Goal: Task Accomplishment & Management: Manage account settings

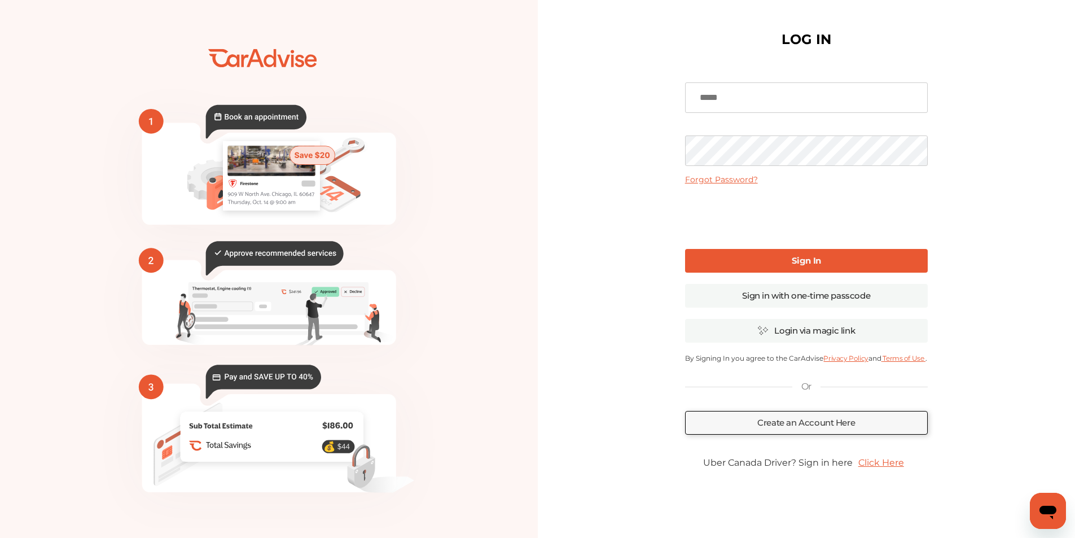
click at [721, 99] on input at bounding box center [806, 97] width 243 height 30
type input "**********"
click at [738, 176] on link "Forgot Password?" at bounding box center [721, 179] width 73 height 10
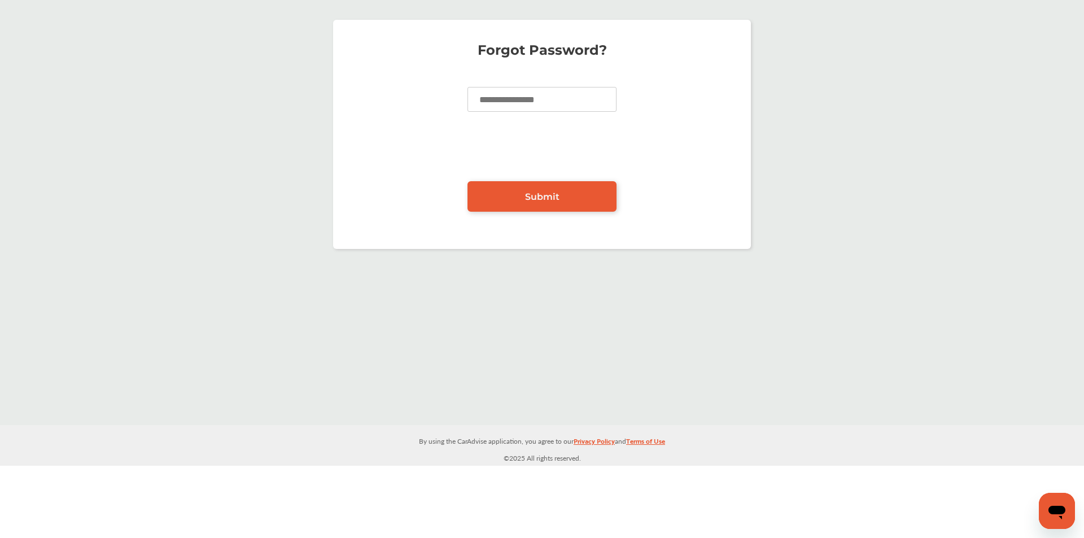
click at [574, 97] on input at bounding box center [541, 99] width 149 height 25
type input "**********"
click at [552, 191] on span "Submit" at bounding box center [542, 196] width 34 height 11
click at [536, 190] on link "Submit" at bounding box center [541, 196] width 149 height 30
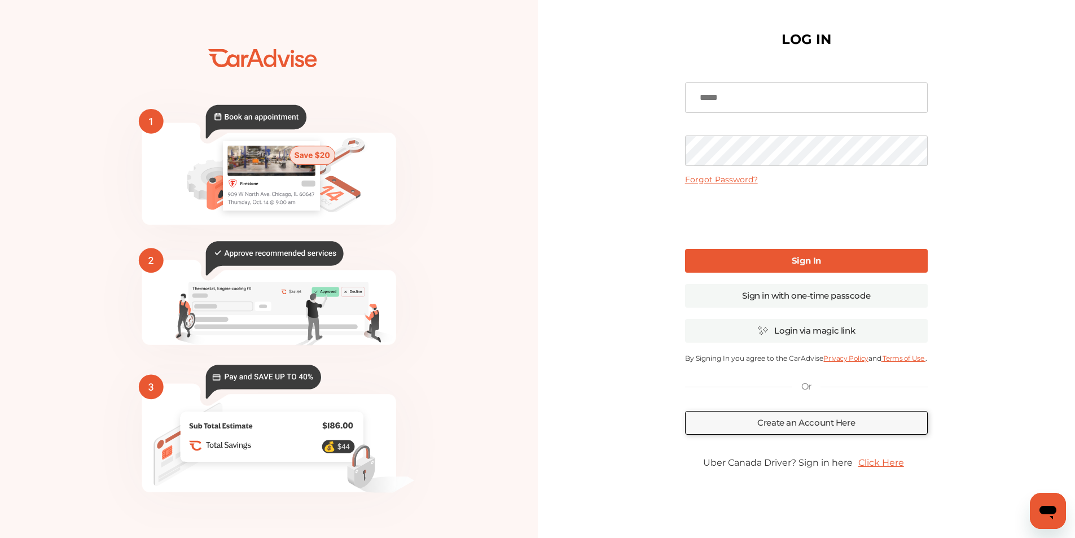
click at [716, 102] on input at bounding box center [806, 97] width 243 height 30
type input "**********"
click at [771, 257] on link "Sign In" at bounding box center [806, 261] width 243 height 24
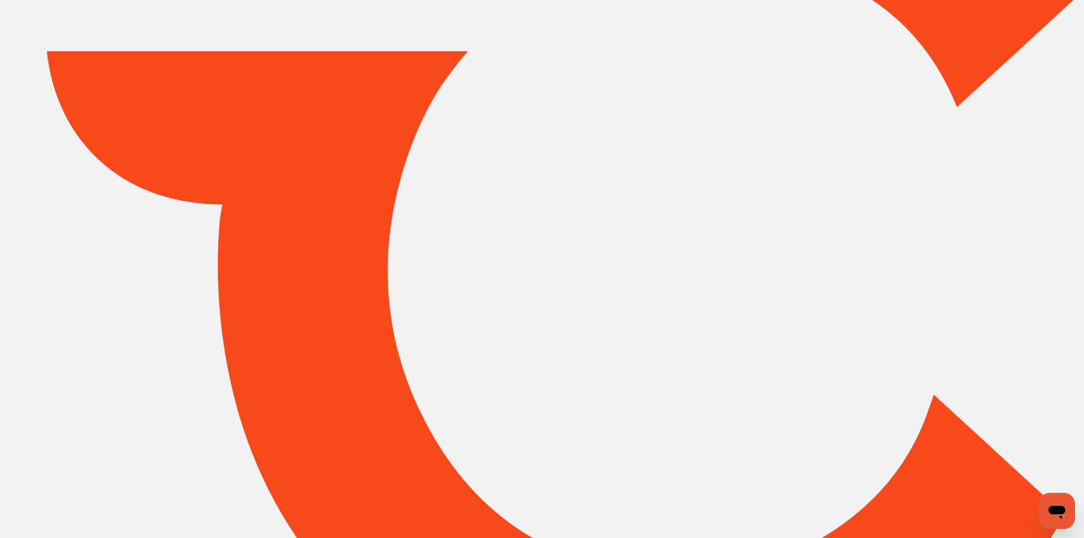
type input "*****"
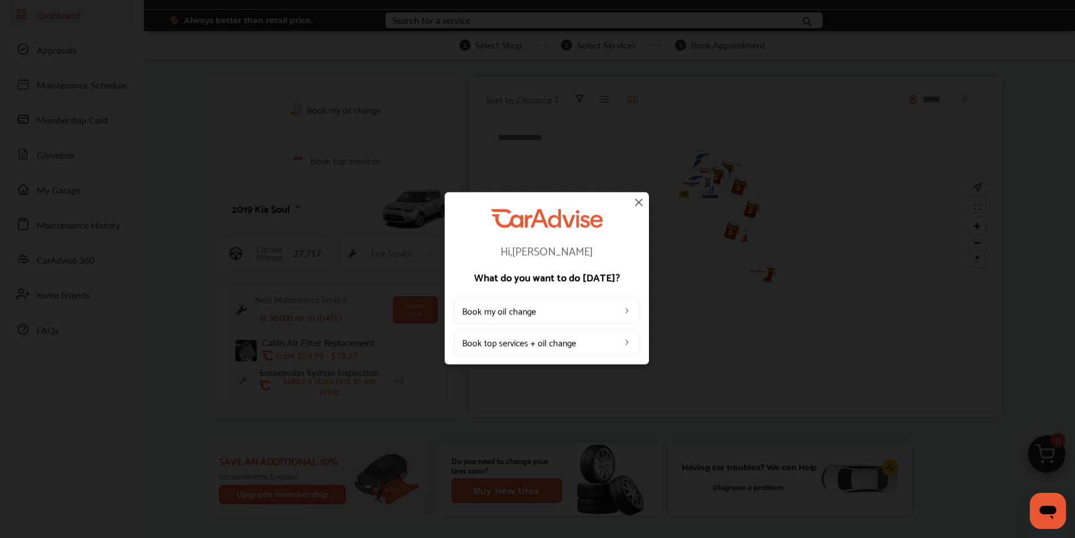
scroll to position [113, 0]
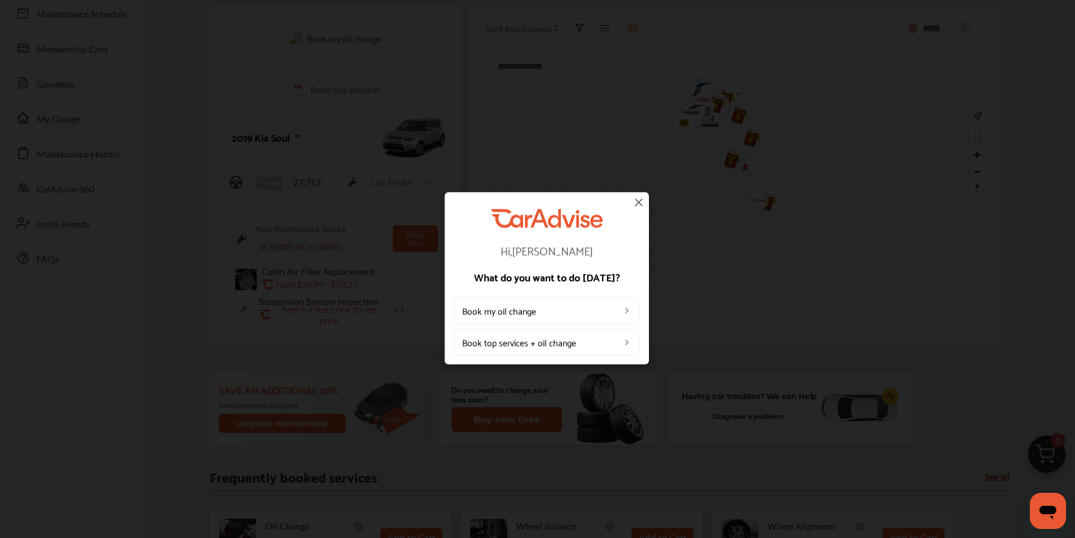
click at [563, 342] on link "Book top services + oil change" at bounding box center [547, 342] width 186 height 26
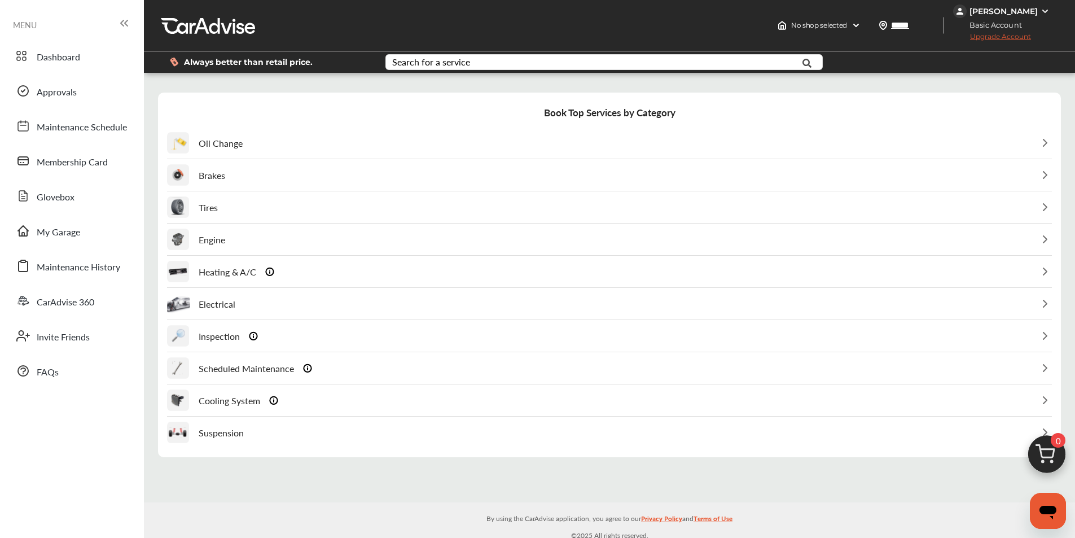
click at [216, 209] on p "Tires" at bounding box center [208, 207] width 19 height 13
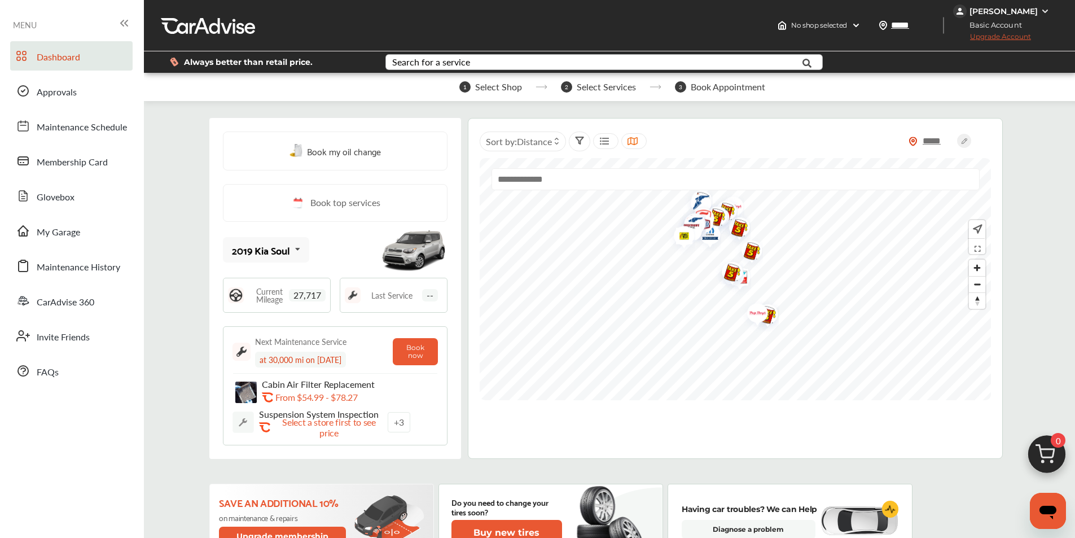
click at [431, 58] on div "Search for a service" at bounding box center [431, 62] width 78 height 9
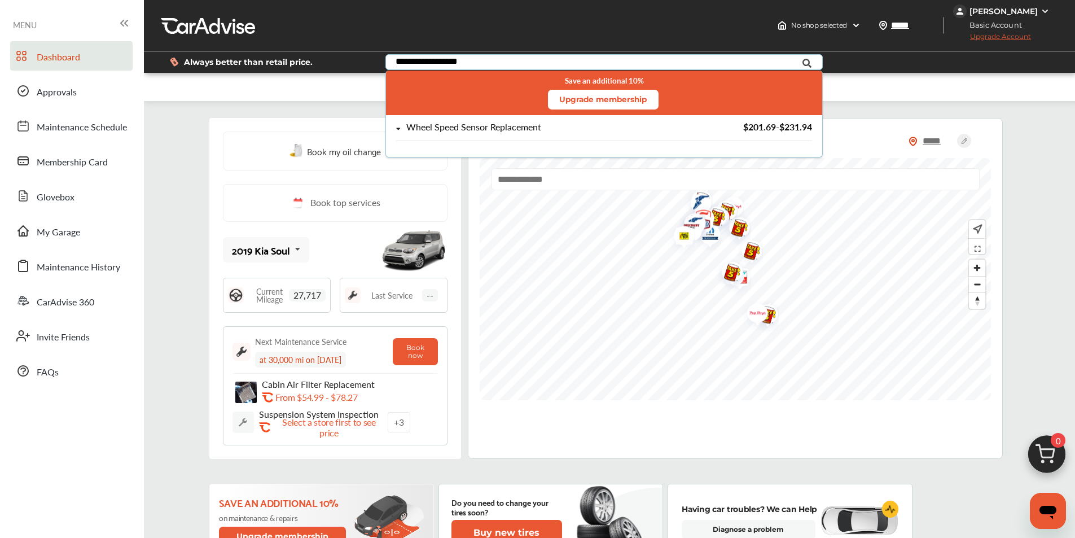
type input "**********"
click at [519, 130] on div "Wheel Speed Sensor Replacement" at bounding box center [473, 127] width 135 height 10
click at [589, 158] on div "Add Service & Continue Shopping" at bounding box center [611, 157] width 133 height 15
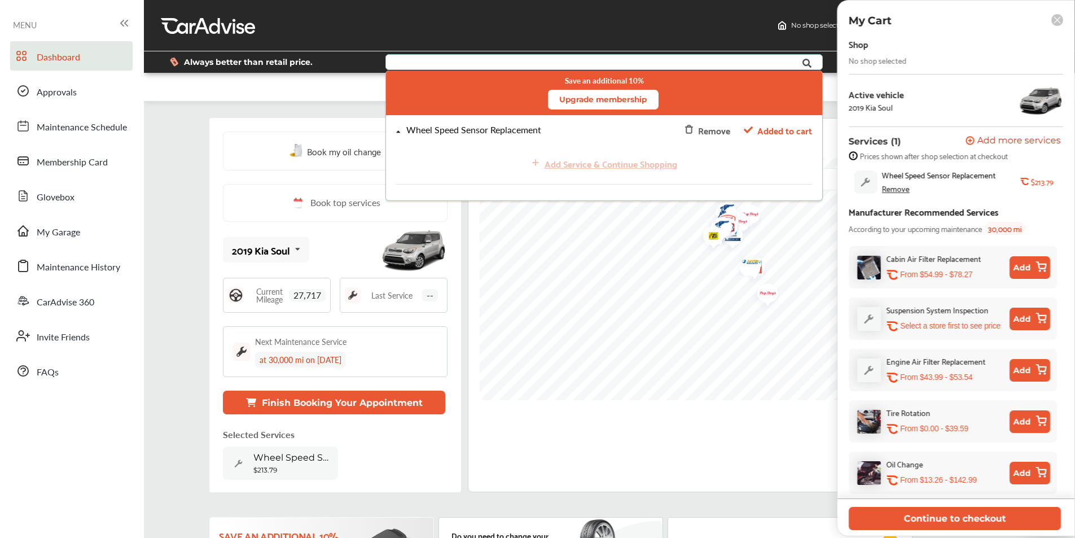
click at [782, 130] on span "Added to cart" at bounding box center [784, 129] width 55 height 15
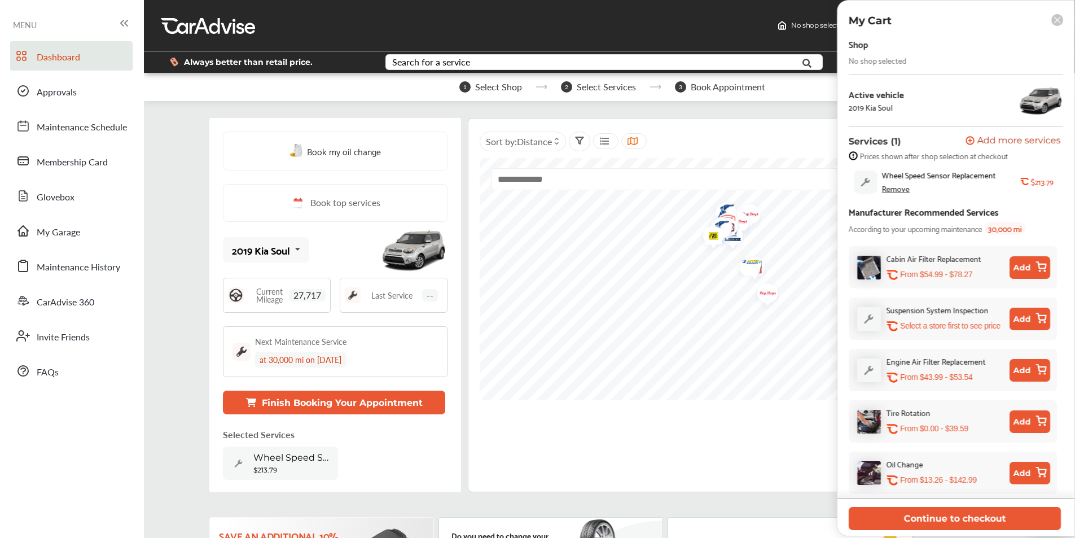
click at [1055, 20] on rect at bounding box center [1058, 20] width 12 height 12
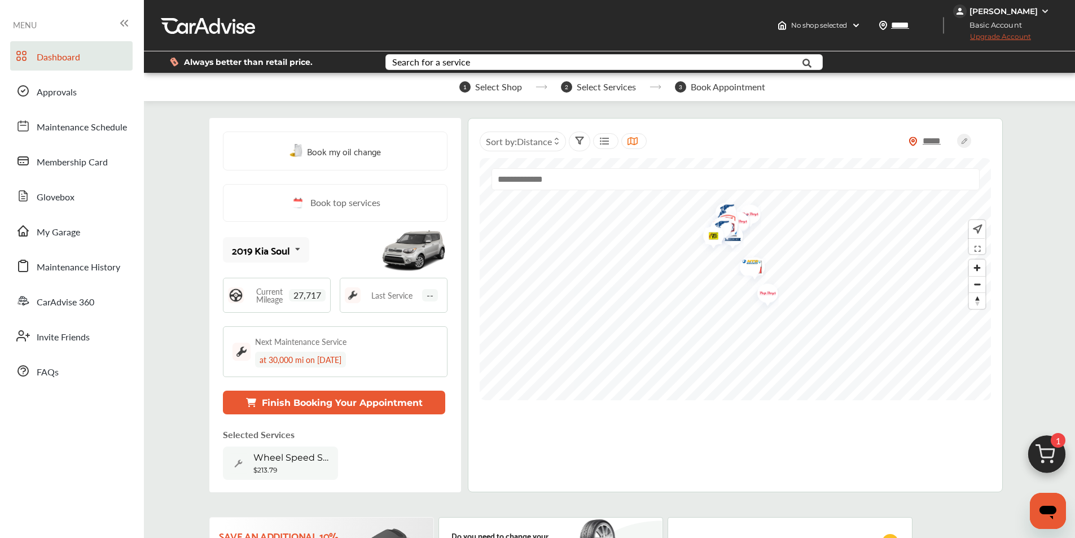
click at [1013, 38] on span "Upgrade Account" at bounding box center [992, 39] width 78 height 14
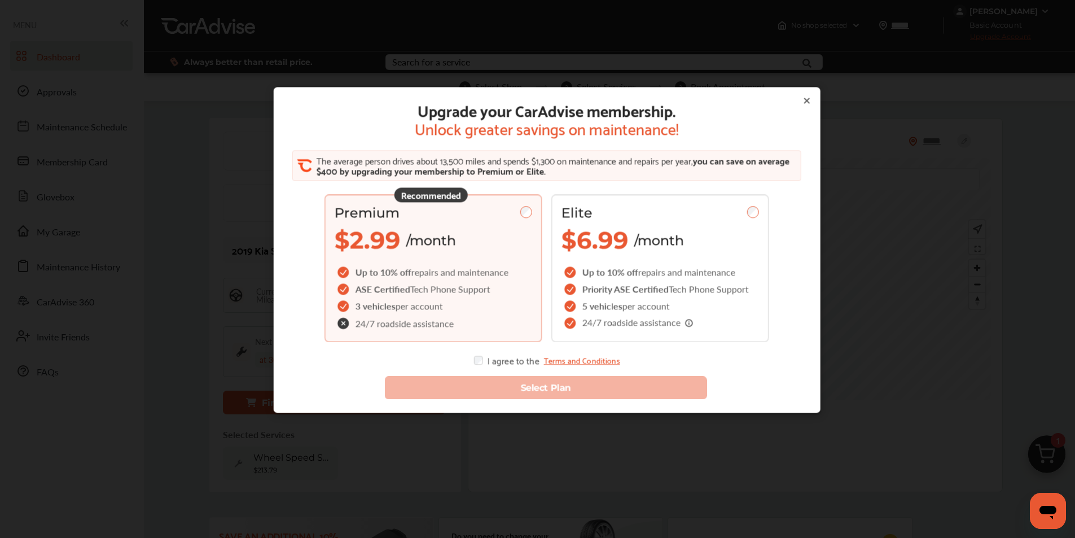
click at [402, 272] on span "Up to 10% off" at bounding box center [384, 272] width 56 height 13
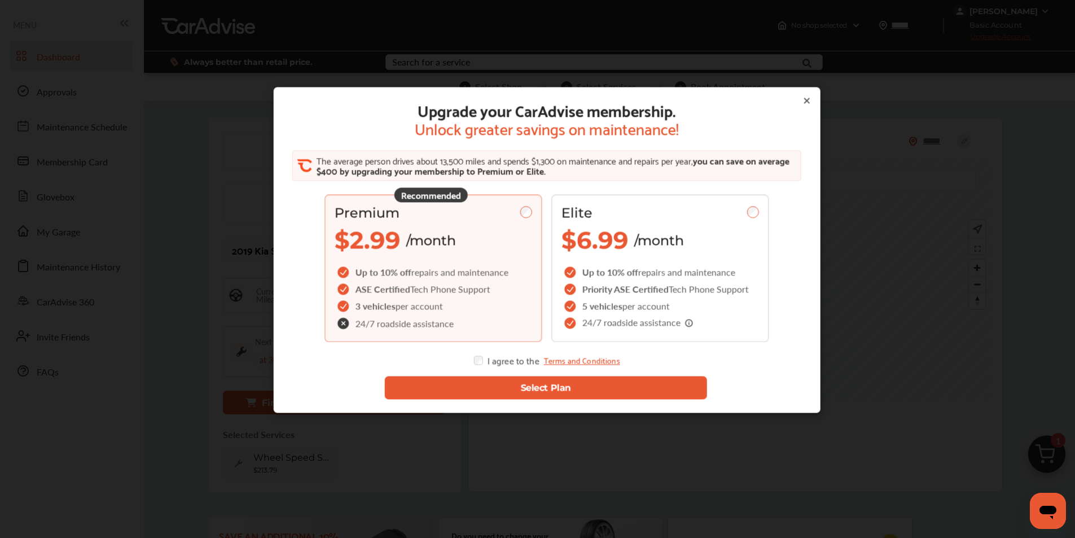
click at [523, 386] on button "Select Plan" at bounding box center [545, 388] width 323 height 23
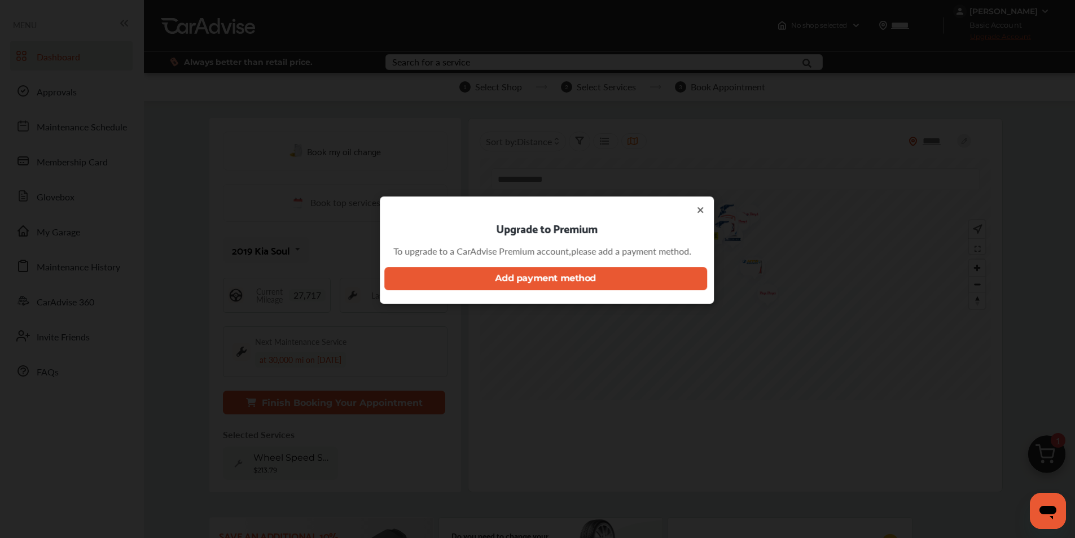
click at [549, 277] on button "Add payment method" at bounding box center [545, 278] width 323 height 23
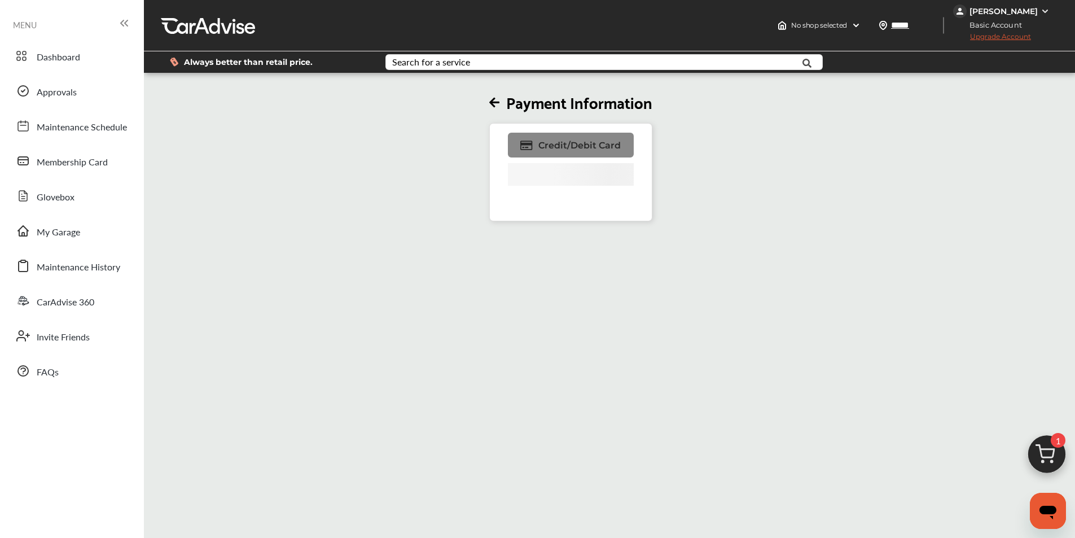
click at [569, 141] on span "Credit/Debit Card" at bounding box center [580, 145] width 82 height 11
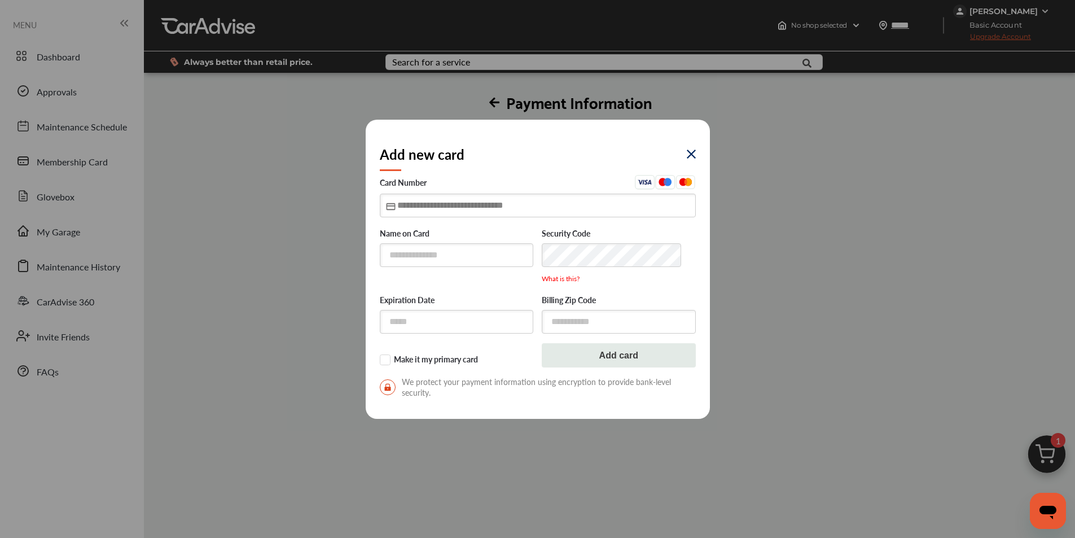
click at [491, 204] on input "text" at bounding box center [538, 205] width 316 height 23
type input "**********"
type input "*****"
type input "**********"
click at [450, 256] on input "text" at bounding box center [457, 254] width 154 height 23
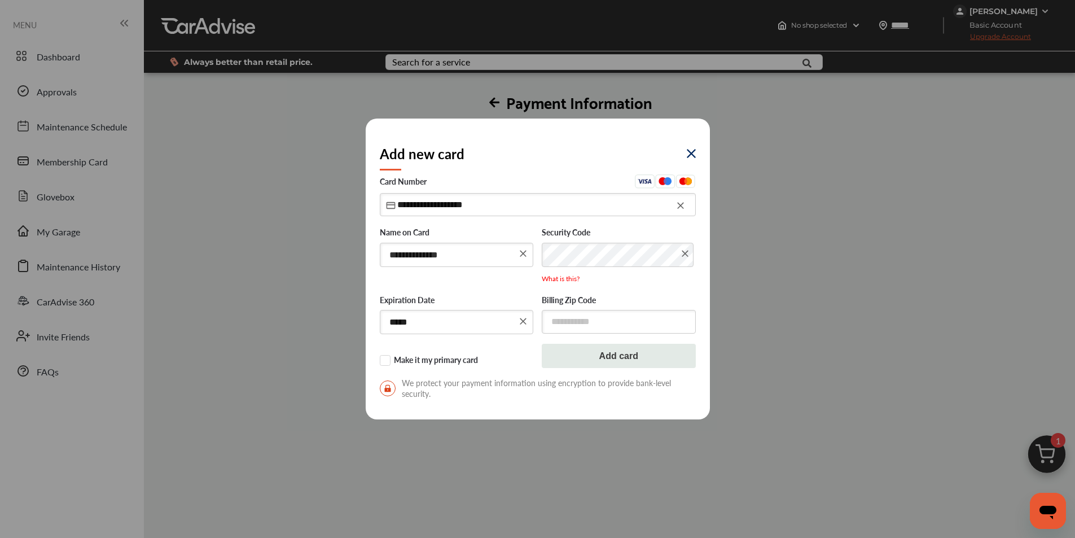
type input "**********"
click at [641, 317] on input "text" at bounding box center [619, 321] width 154 height 23
type input "*****"
click at [653, 354] on button "Add card" at bounding box center [619, 356] width 154 height 24
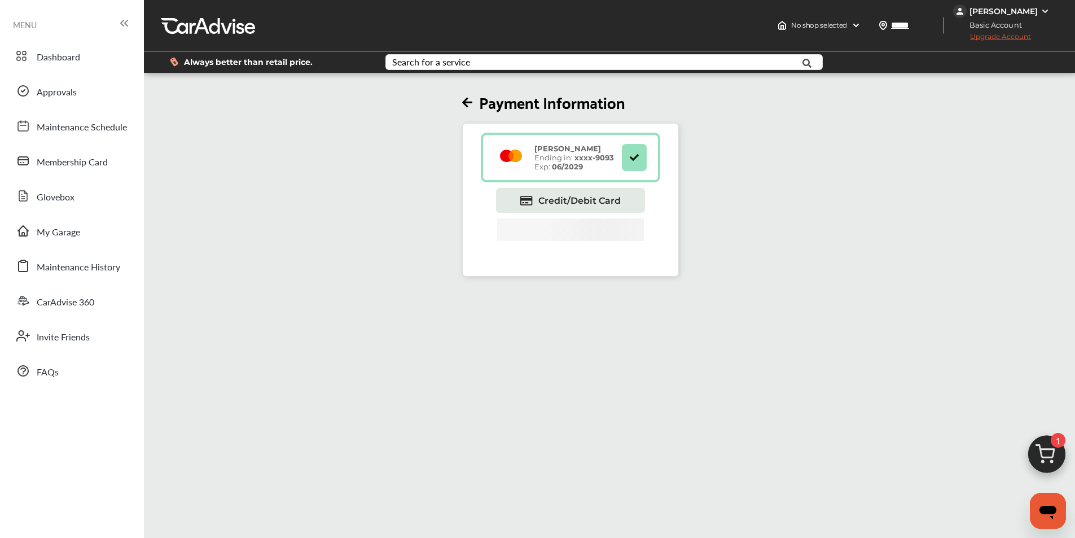
click at [511, 150] on rect at bounding box center [510, 156] width 32 height 22
click at [598, 165] on div "[PERSON_NAME] Ending in: xxxx- 9093 Exp: 06/2029" at bounding box center [574, 157] width 91 height 27
click at [632, 159] on icon at bounding box center [634, 157] width 11 height 8
click at [1051, 451] on img at bounding box center [1047, 457] width 54 height 54
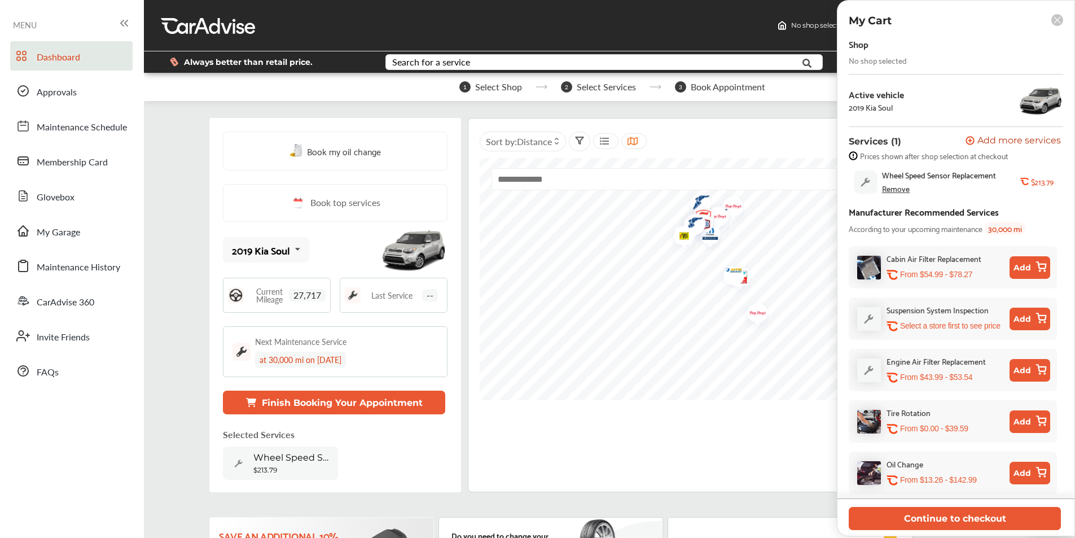
click at [1054, 20] on rect at bounding box center [1058, 20] width 12 height 12
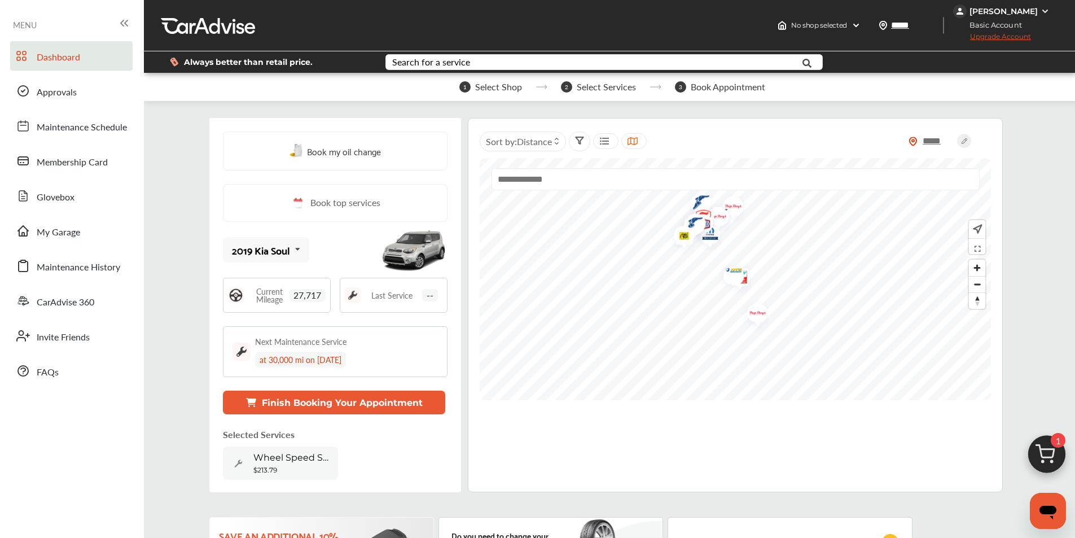
click at [984, 40] on span "Upgrade Account" at bounding box center [992, 39] width 78 height 14
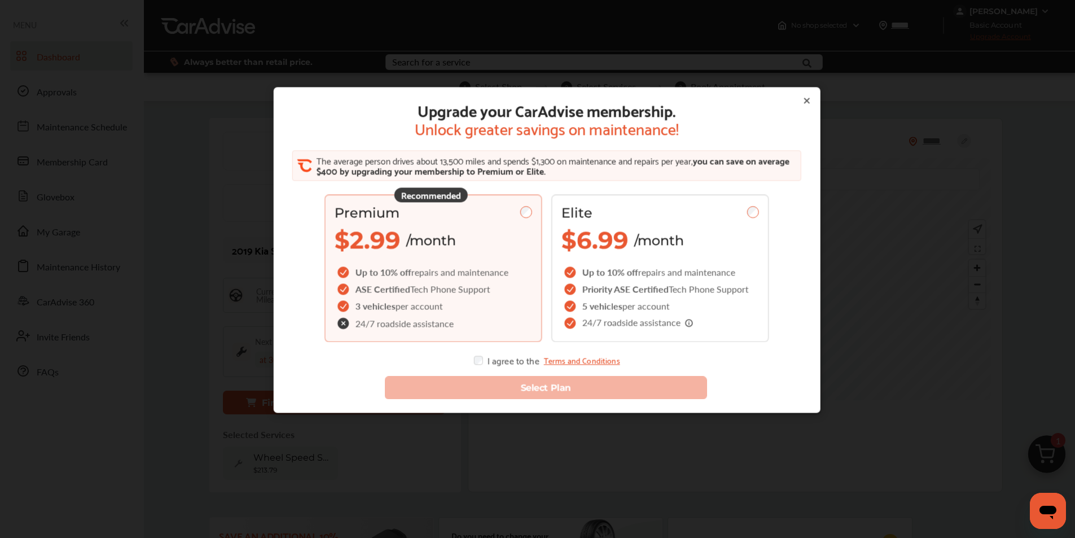
click at [383, 298] on div "3 vehicles per account" at bounding box center [423, 306] width 177 height 17
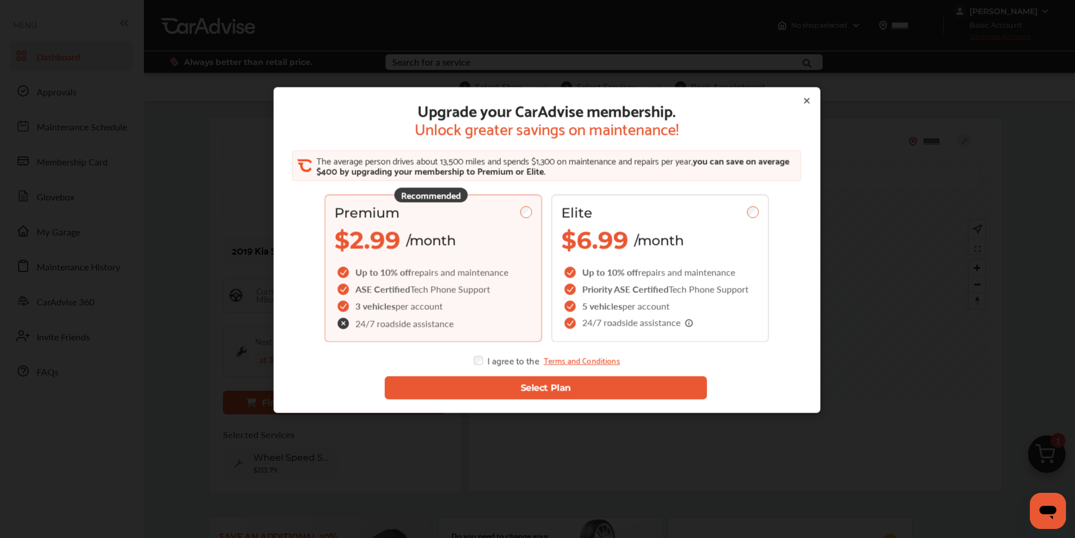
click at [579, 364] on link "Terms and Conditions" at bounding box center [582, 360] width 76 height 9
click at [802, 98] on icon at bounding box center [806, 101] width 9 height 9
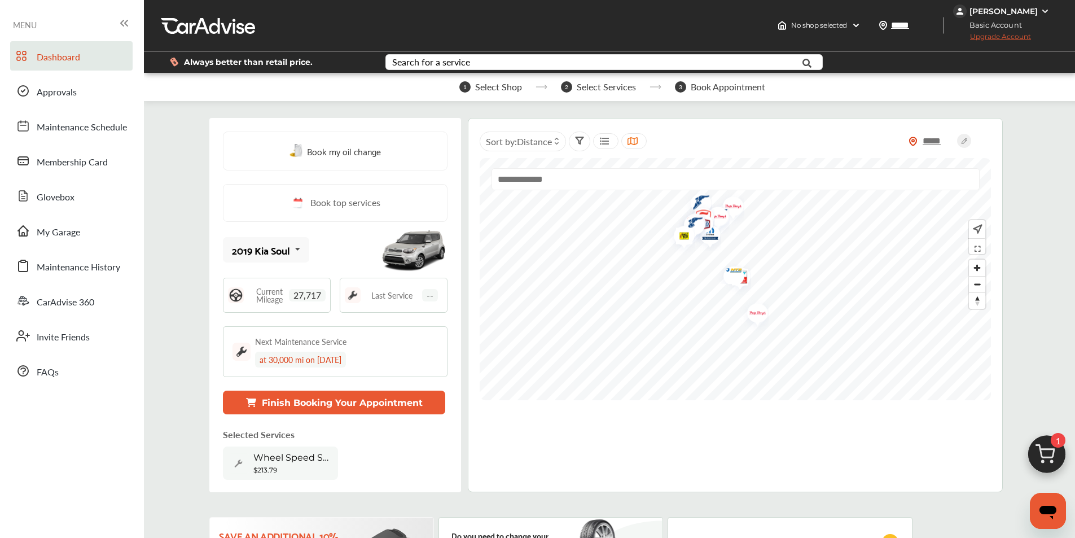
click at [375, 401] on button "Finish Booking Your Appointment" at bounding box center [334, 403] width 222 height 24
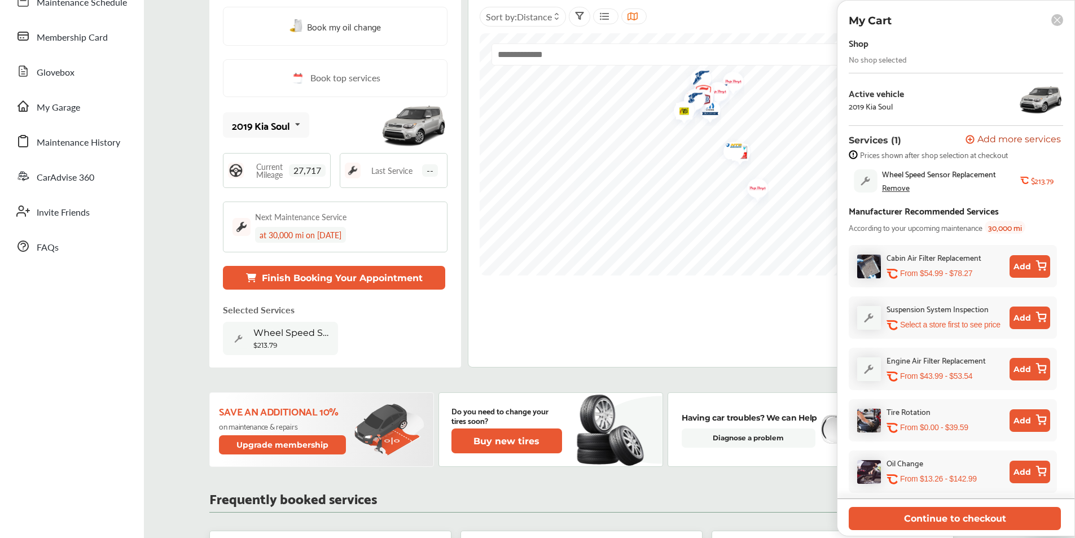
scroll to position [56, 0]
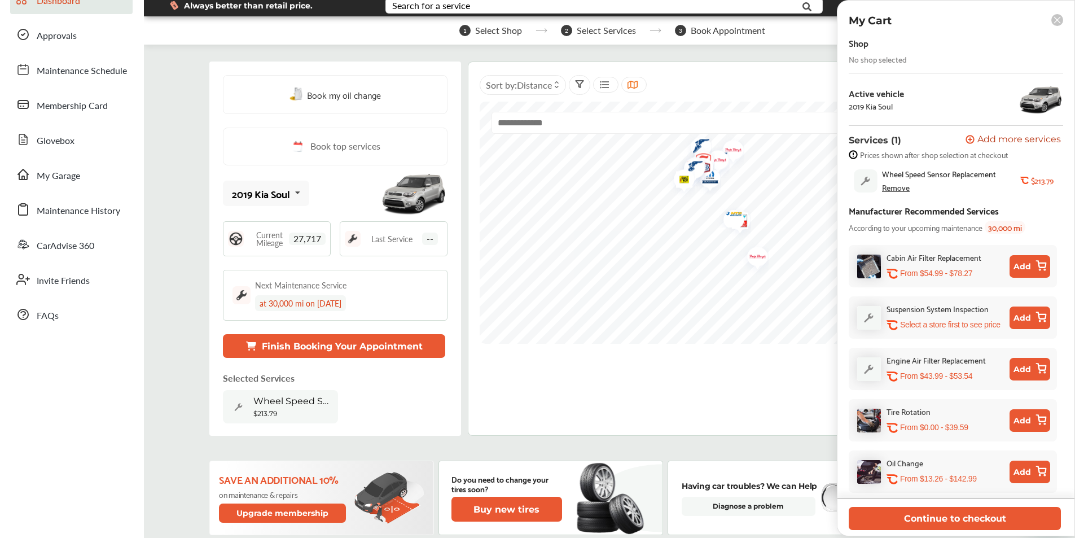
click at [292, 399] on span "Wheel Speed Sensor Replacement" at bounding box center [292, 401] width 79 height 11
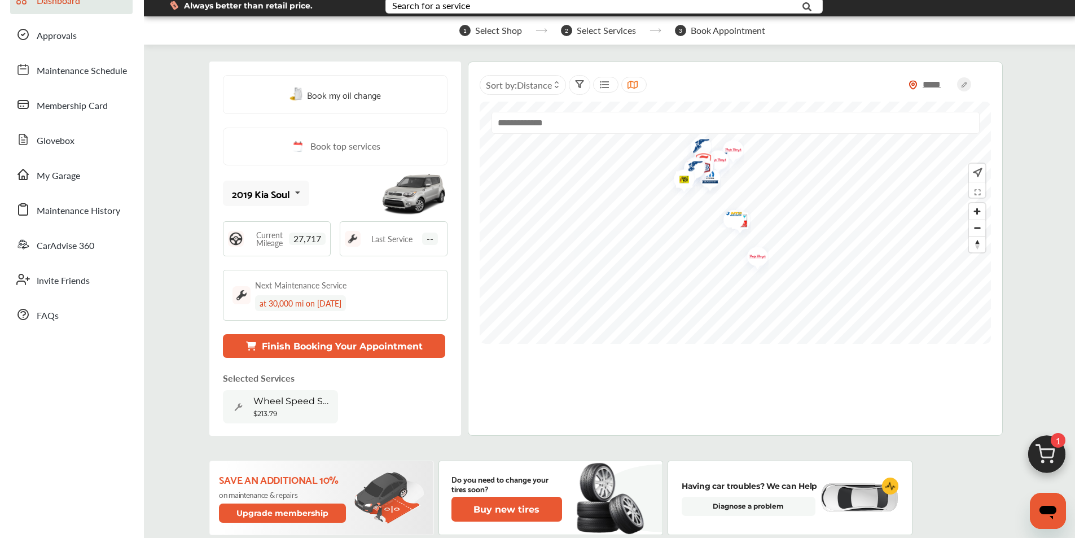
click at [1052, 507] on icon "Open messaging window" at bounding box center [1048, 513] width 17 height 14
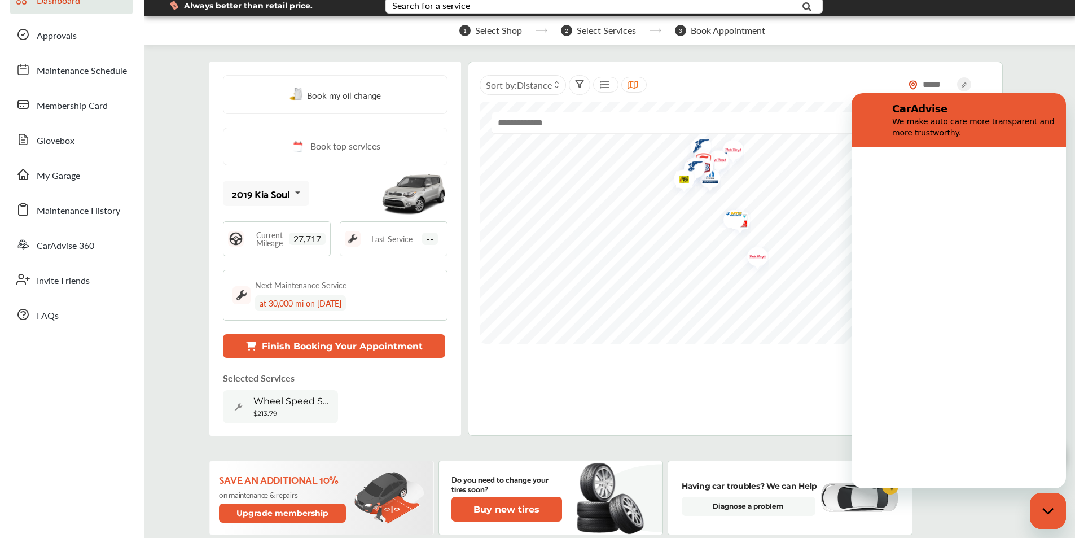
scroll to position [0, 0]
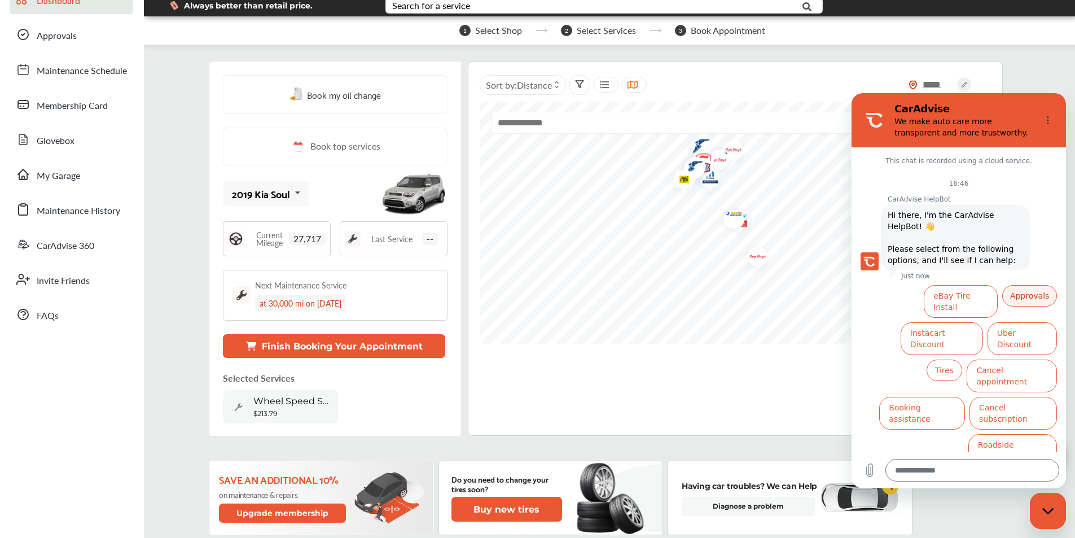
click at [1033, 296] on button "Approvals" at bounding box center [1030, 295] width 55 height 21
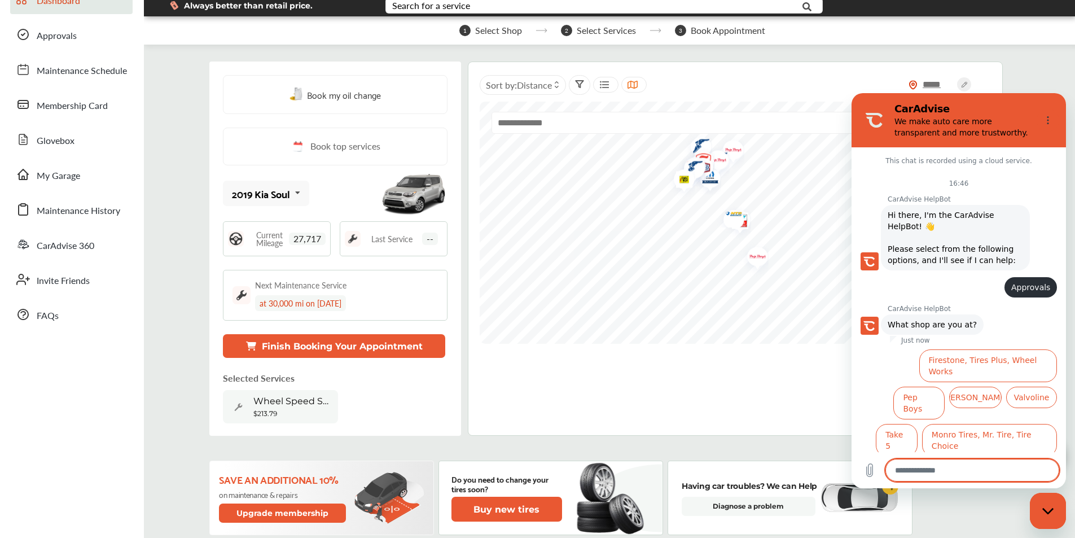
scroll to position [25, 0]
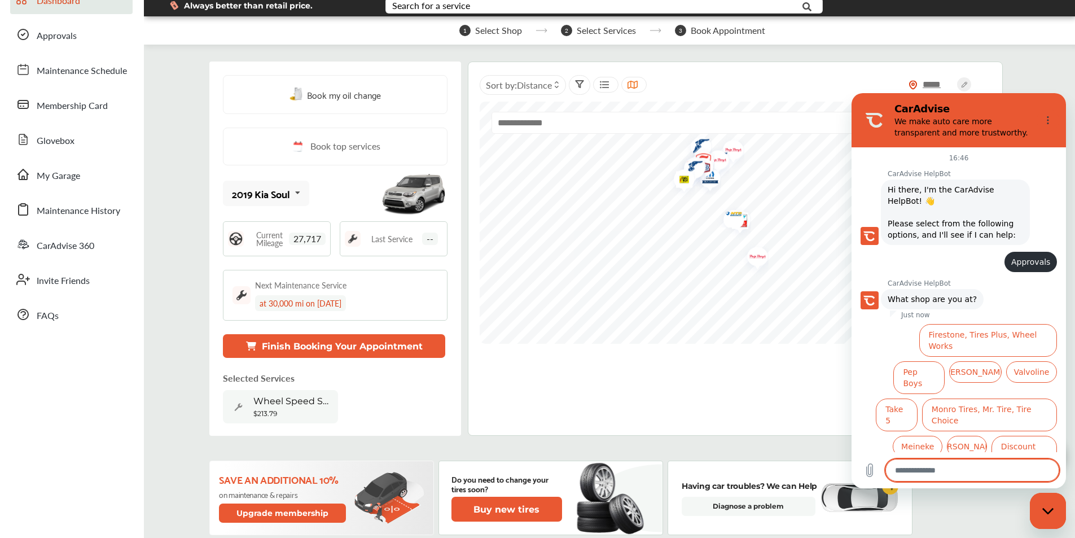
click at [836, 419] on div "***** Sort by : Distance" at bounding box center [735, 249] width 535 height 374
click at [1049, 509] on icon "Close messaging window" at bounding box center [1049, 510] width 12 height 7
type textarea "*"
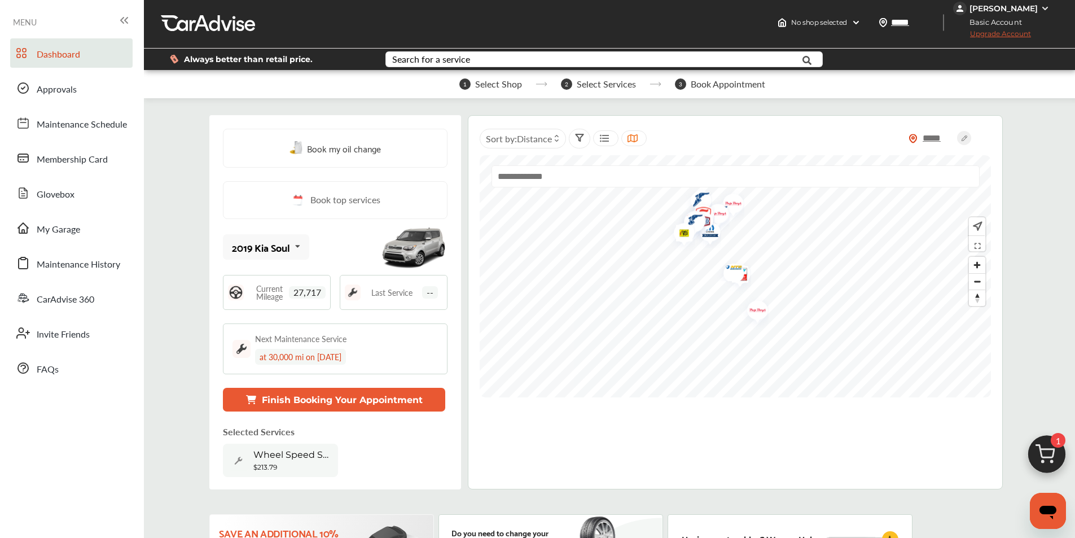
scroll to position [0, 0]
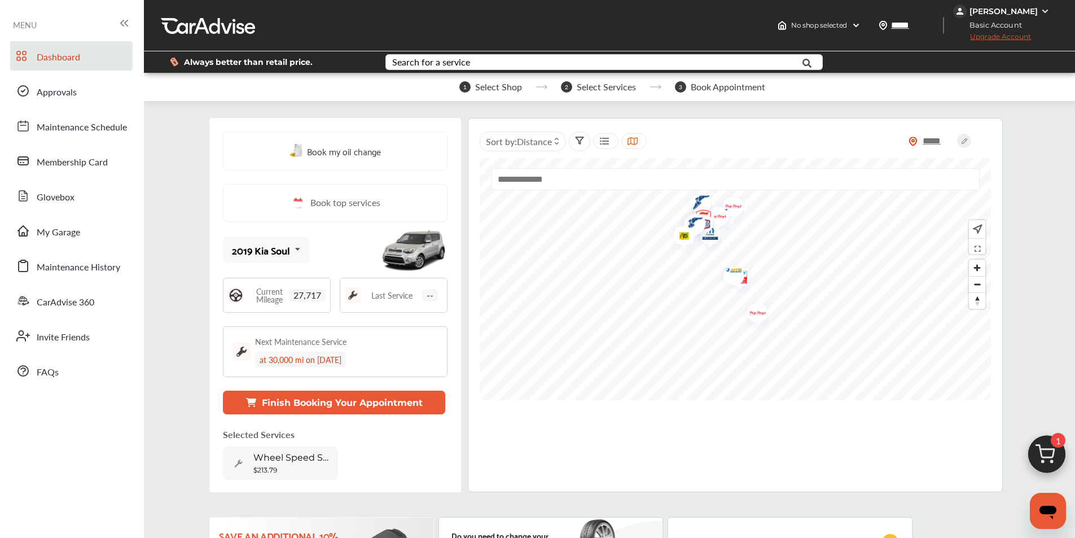
click at [1022, 12] on div "[PERSON_NAME]" at bounding box center [1004, 11] width 68 height 10
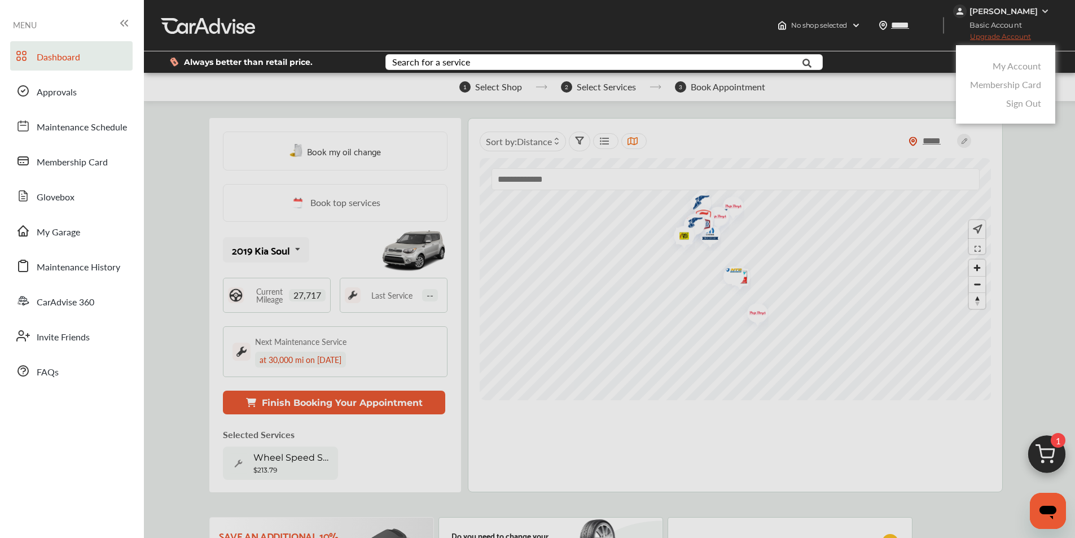
click at [1026, 85] on link "Membership Card" at bounding box center [1005, 84] width 71 height 13
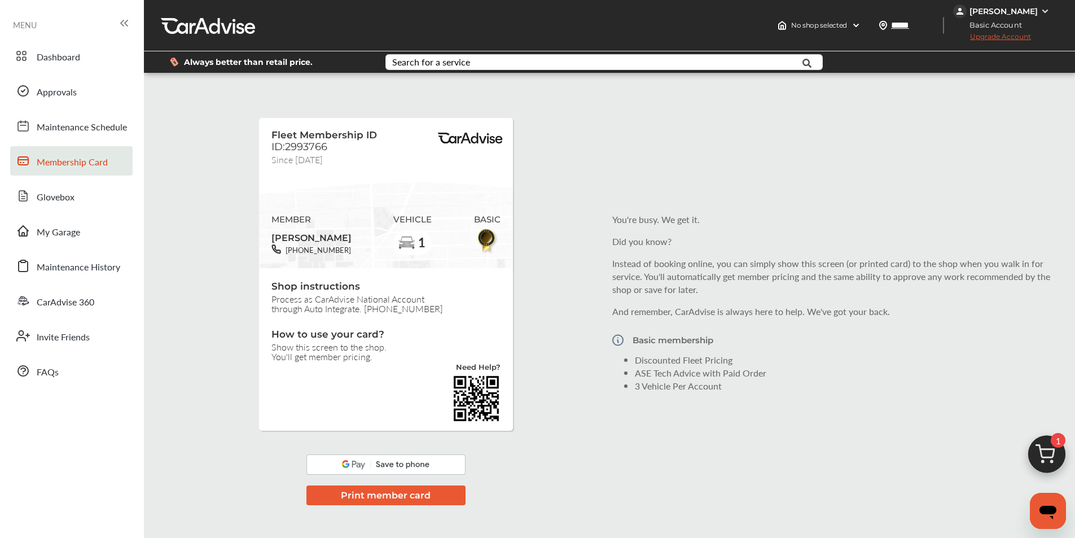
click at [400, 465] on img at bounding box center [386, 464] width 159 height 20
click at [391, 467] on img at bounding box center [386, 464] width 159 height 20
click at [48, 90] on span "Approvals" at bounding box center [57, 92] width 40 height 15
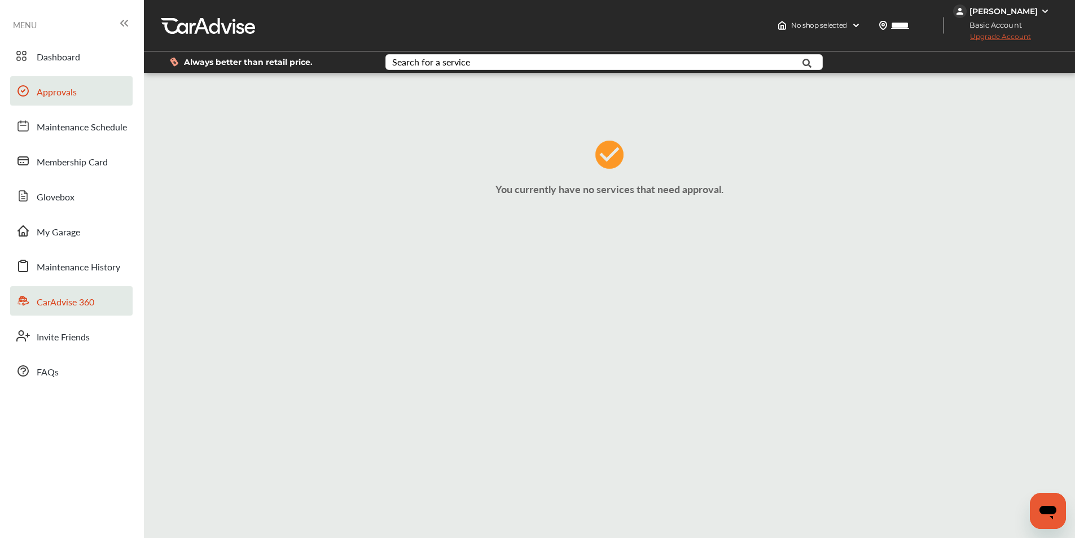
click at [71, 301] on span "CarAdvise 360" at bounding box center [66, 302] width 58 height 15
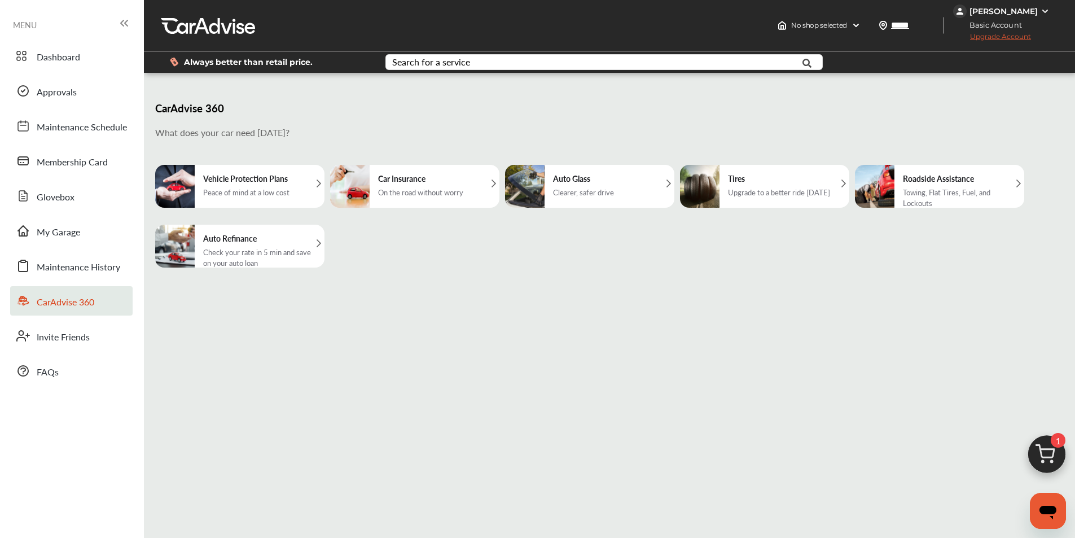
click at [275, 177] on h5 "Vehicle Protection Plans" at bounding box center [246, 178] width 86 height 11
click at [1014, 11] on div "[PERSON_NAME]" at bounding box center [1004, 11] width 68 height 10
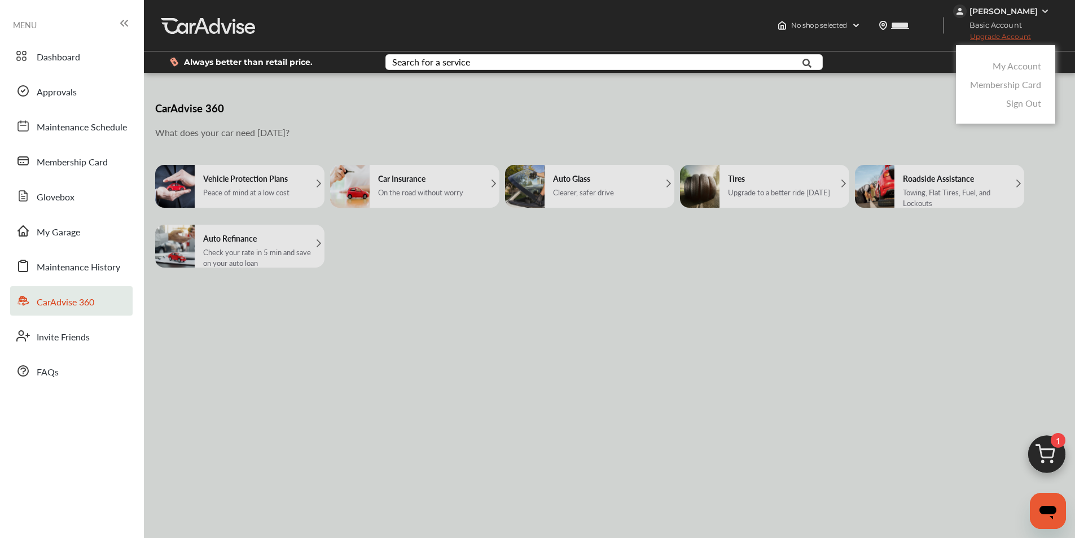
click at [1031, 101] on link "Sign Out" at bounding box center [1023, 103] width 35 height 13
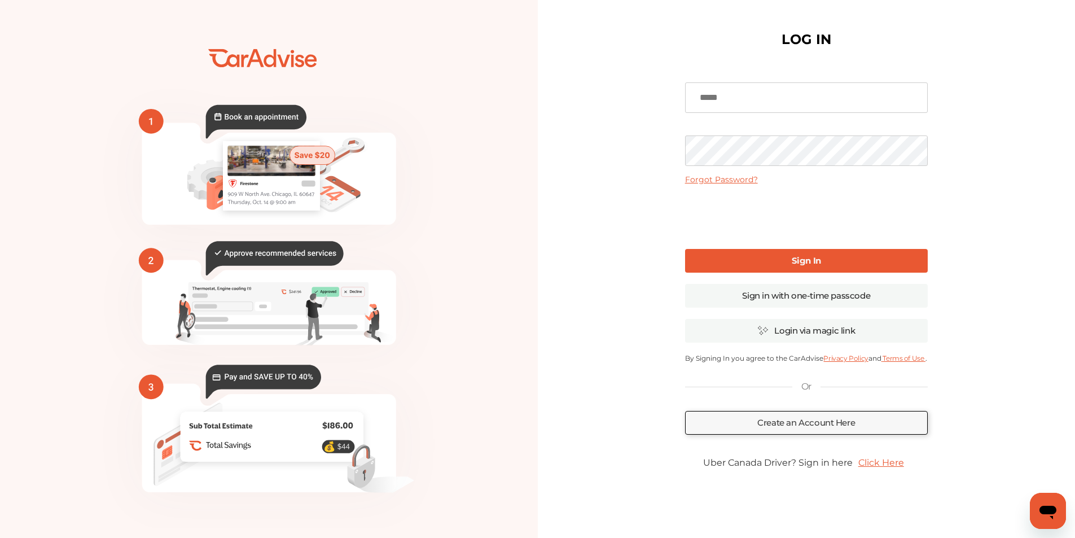
type input "**********"
